Goal: Use online tool/utility

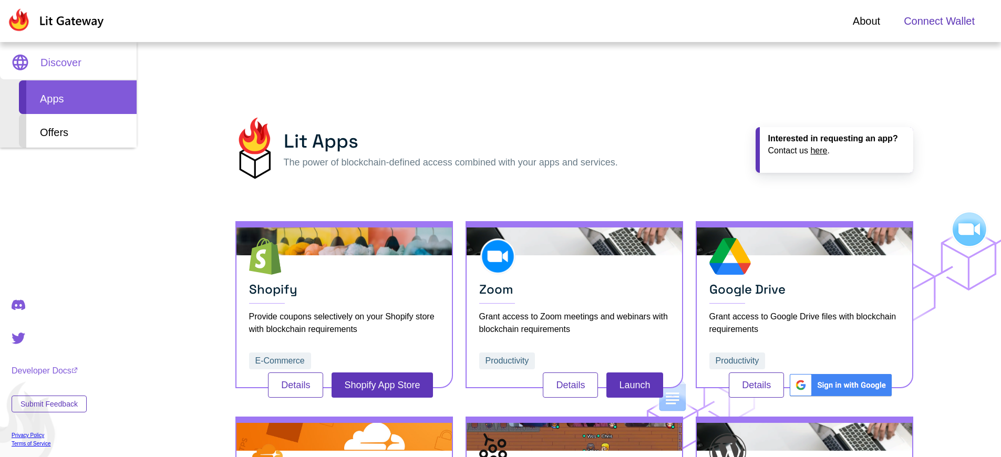
click at [939, 21] on span "Connect Wallet" at bounding box center [939, 21] width 71 height 16
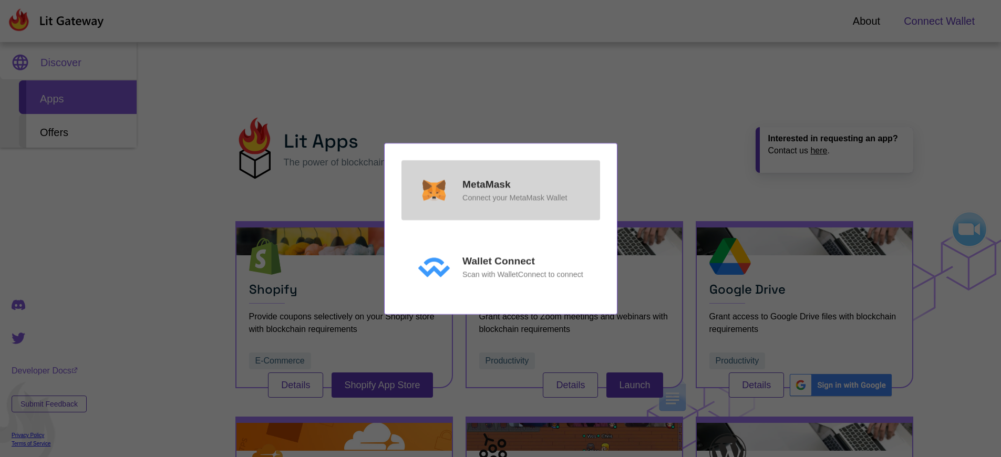
click at [486, 184] on p "MetaMask" at bounding box center [487, 184] width 48 height 15
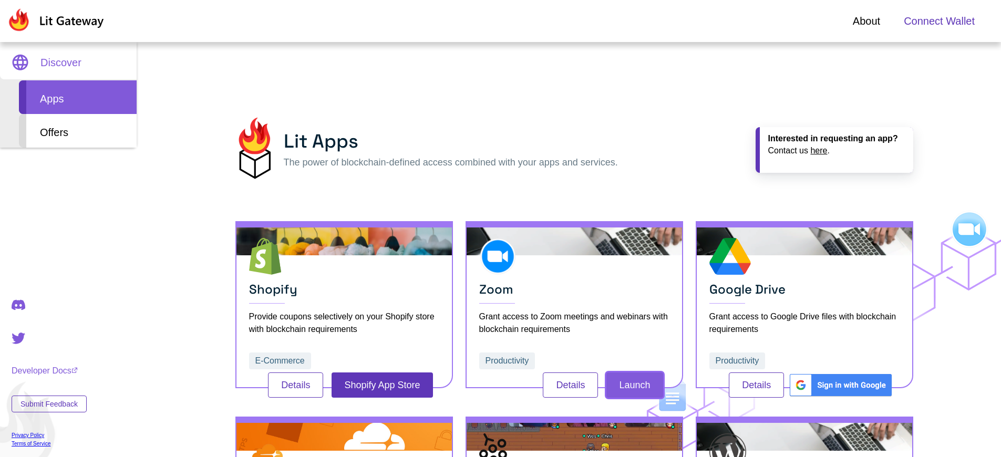
click at [634, 385] on button "Launch" at bounding box center [635, 385] width 56 height 25
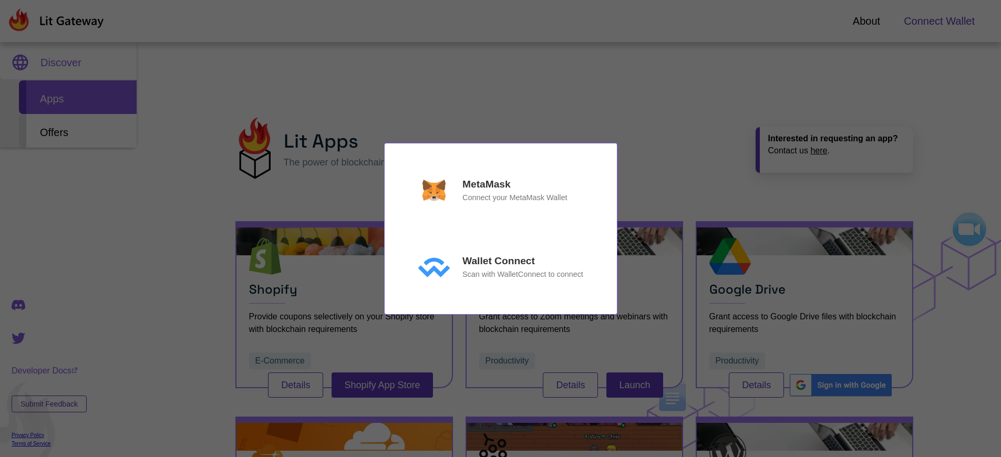
scroll to position [352, 0]
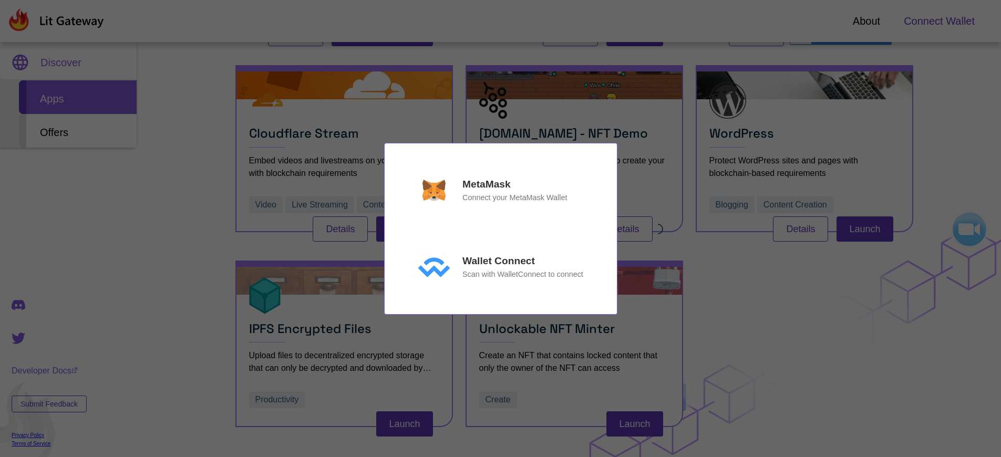
scroll to position [352, 0]
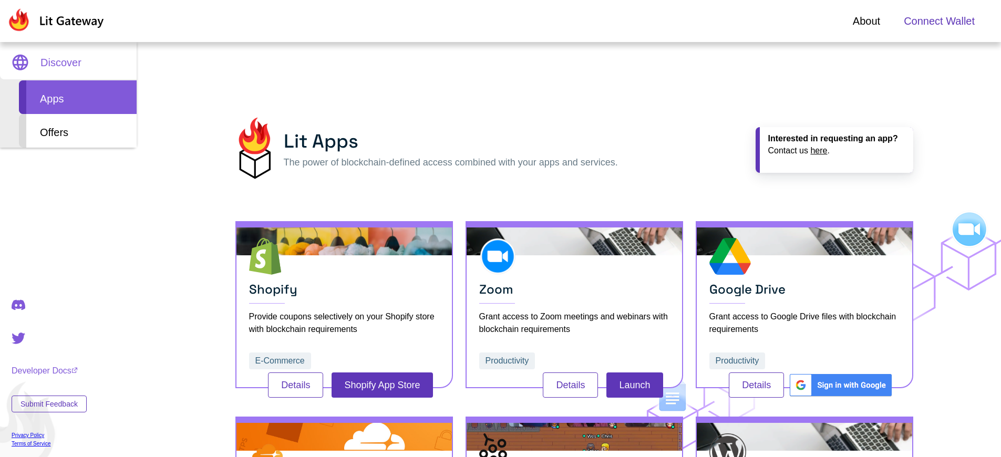
scroll to position [352, 0]
